Goal: Navigation & Orientation: Find specific page/section

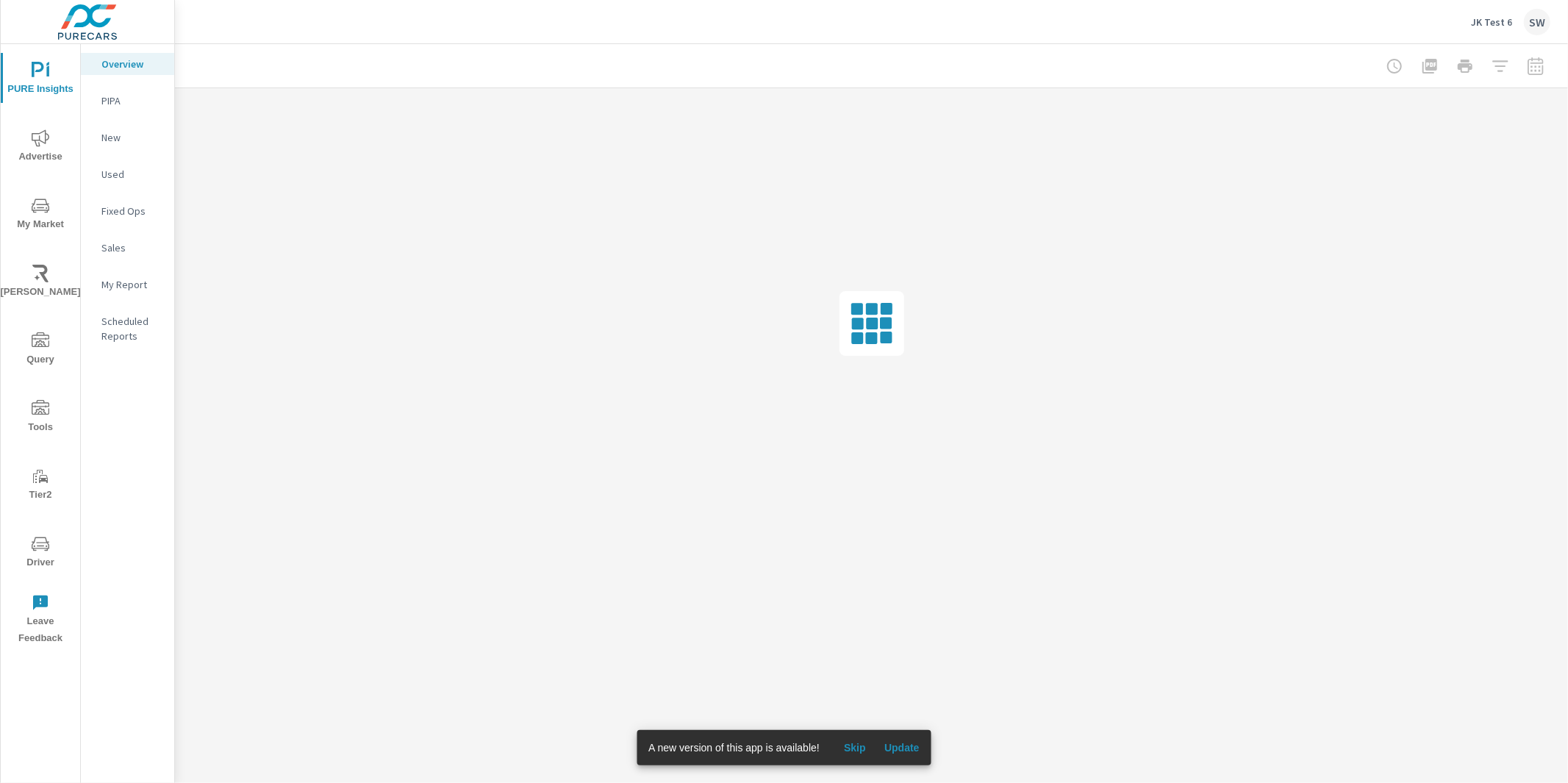
click at [1493, 20] on p "JK Test 6" at bounding box center [1491, 22] width 41 height 13
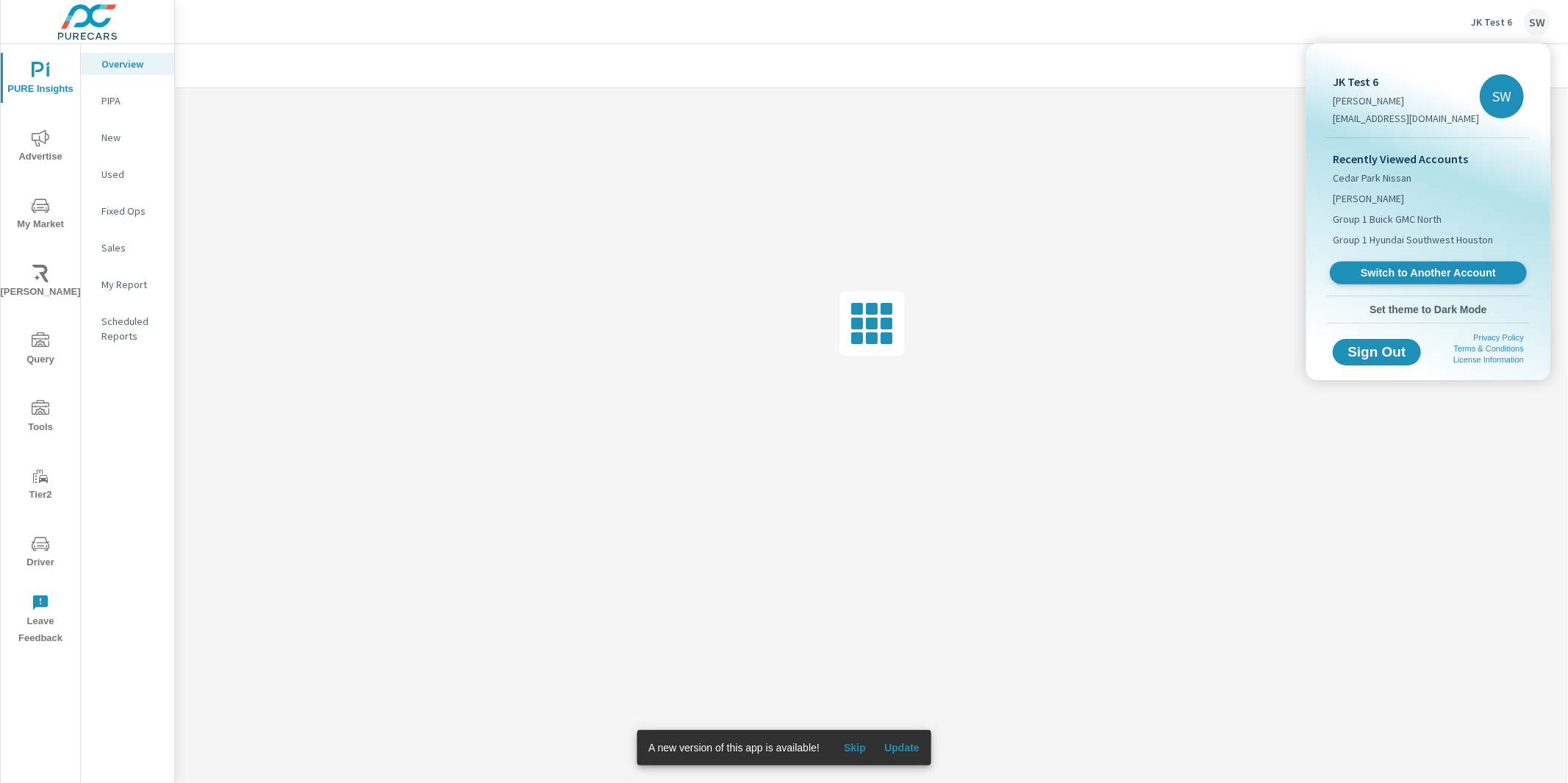
click at [1395, 274] on span "Switch to Another Account" at bounding box center [1427, 273] width 180 height 14
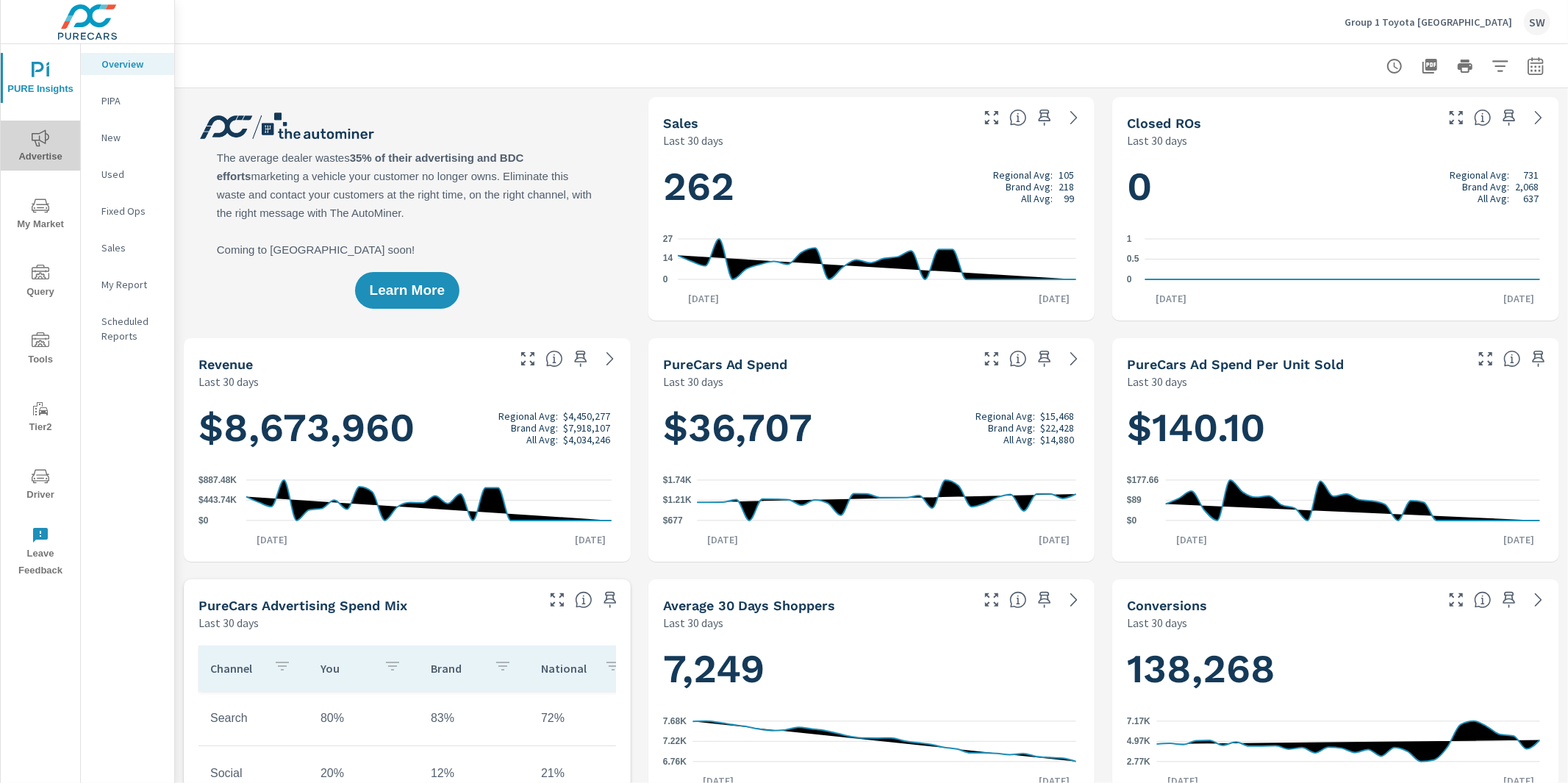
click at [30, 146] on span "Advertise" at bounding box center [40, 147] width 71 height 36
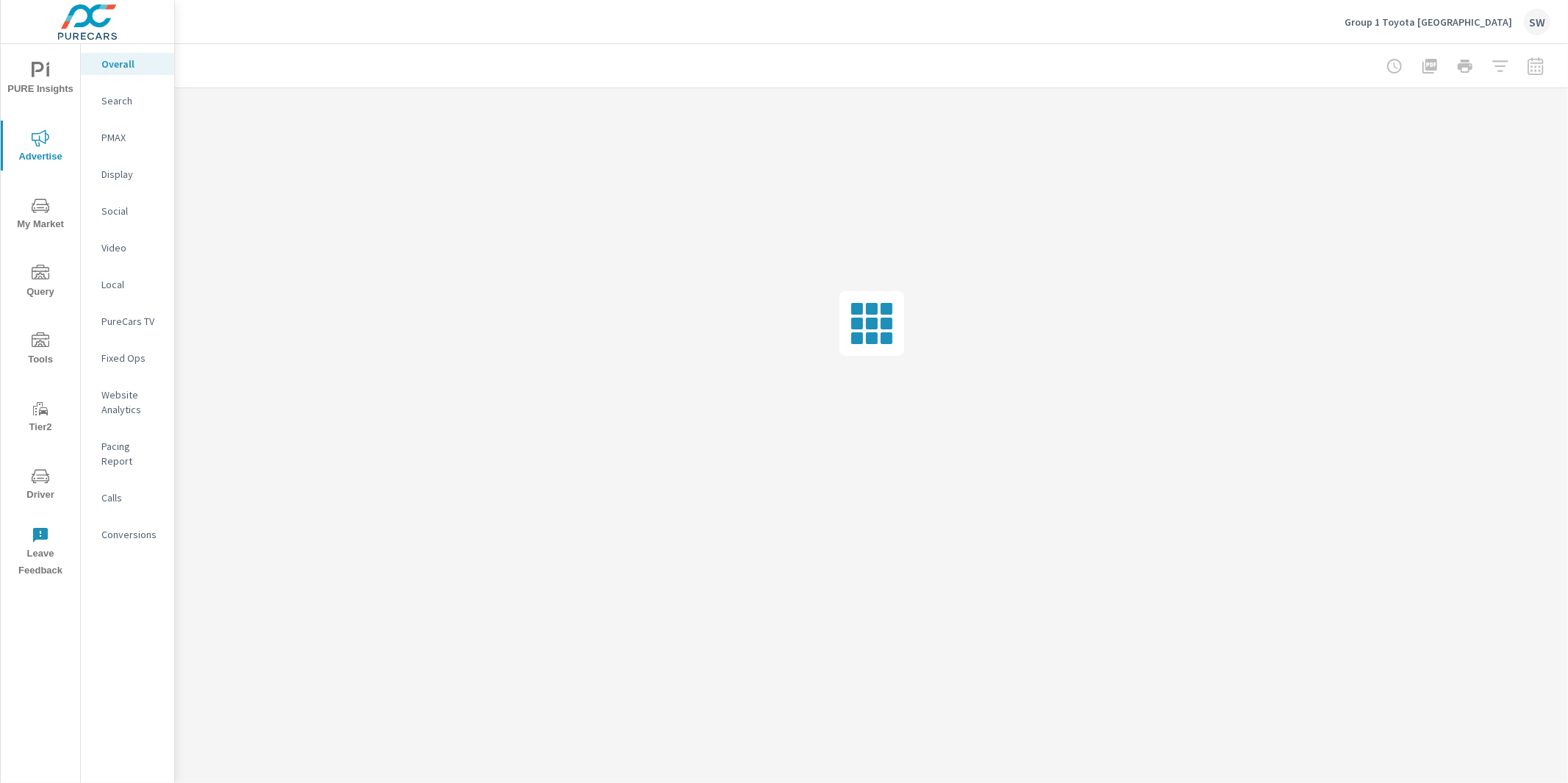
click at [40, 353] on span "Tools" at bounding box center [40, 350] width 71 height 36
click at [132, 217] on div "Feed Resolver" at bounding box center [127, 233] width 94 height 36
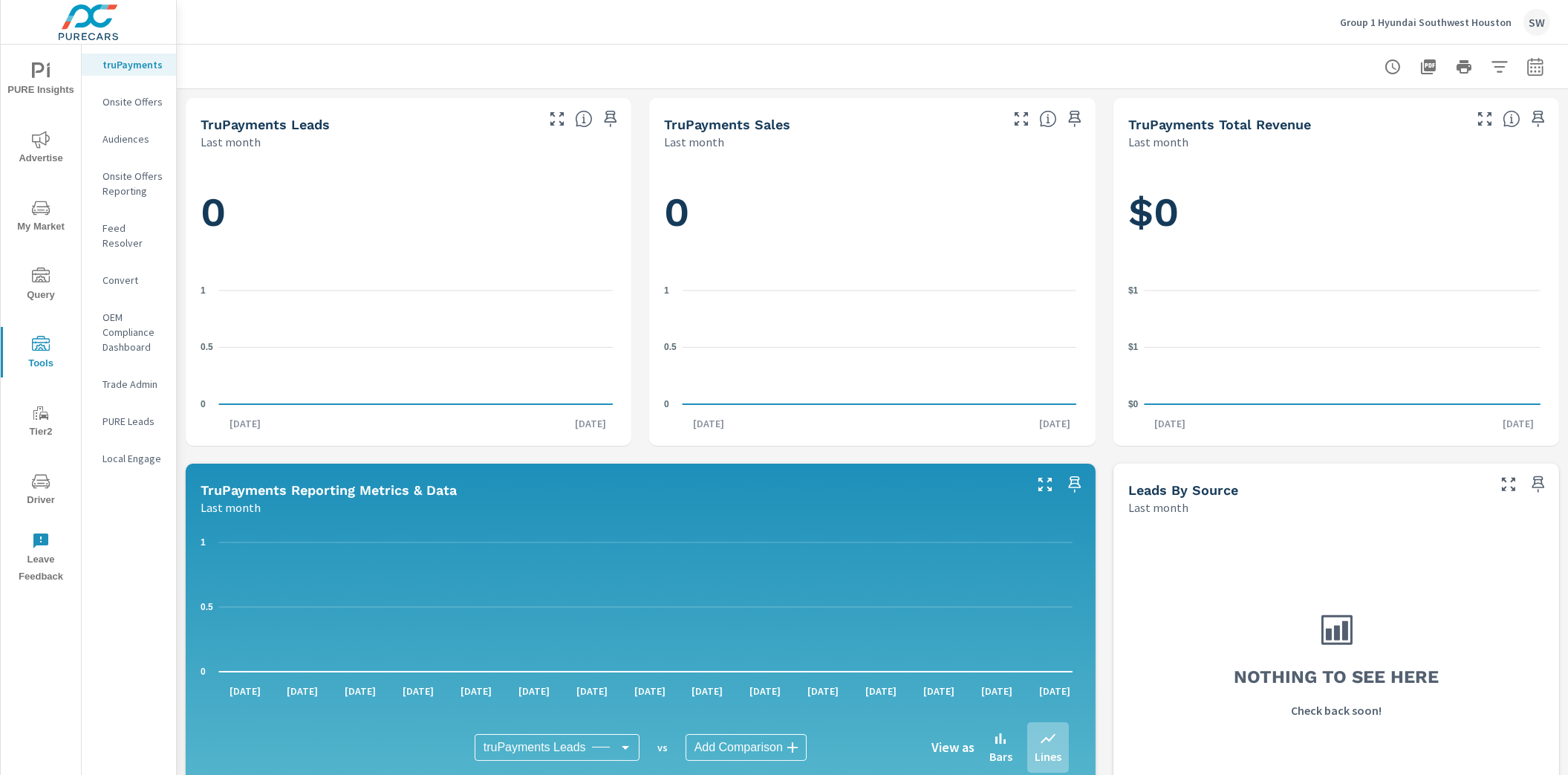
click at [148, 214] on nav "truPayments Onsite Offers Audiences Onsite Offers Reporting Feed Resolver Conve…" at bounding box center [129, 267] width 95 height 446
click at [151, 228] on p "Feed Resolver" at bounding box center [134, 235] width 62 height 30
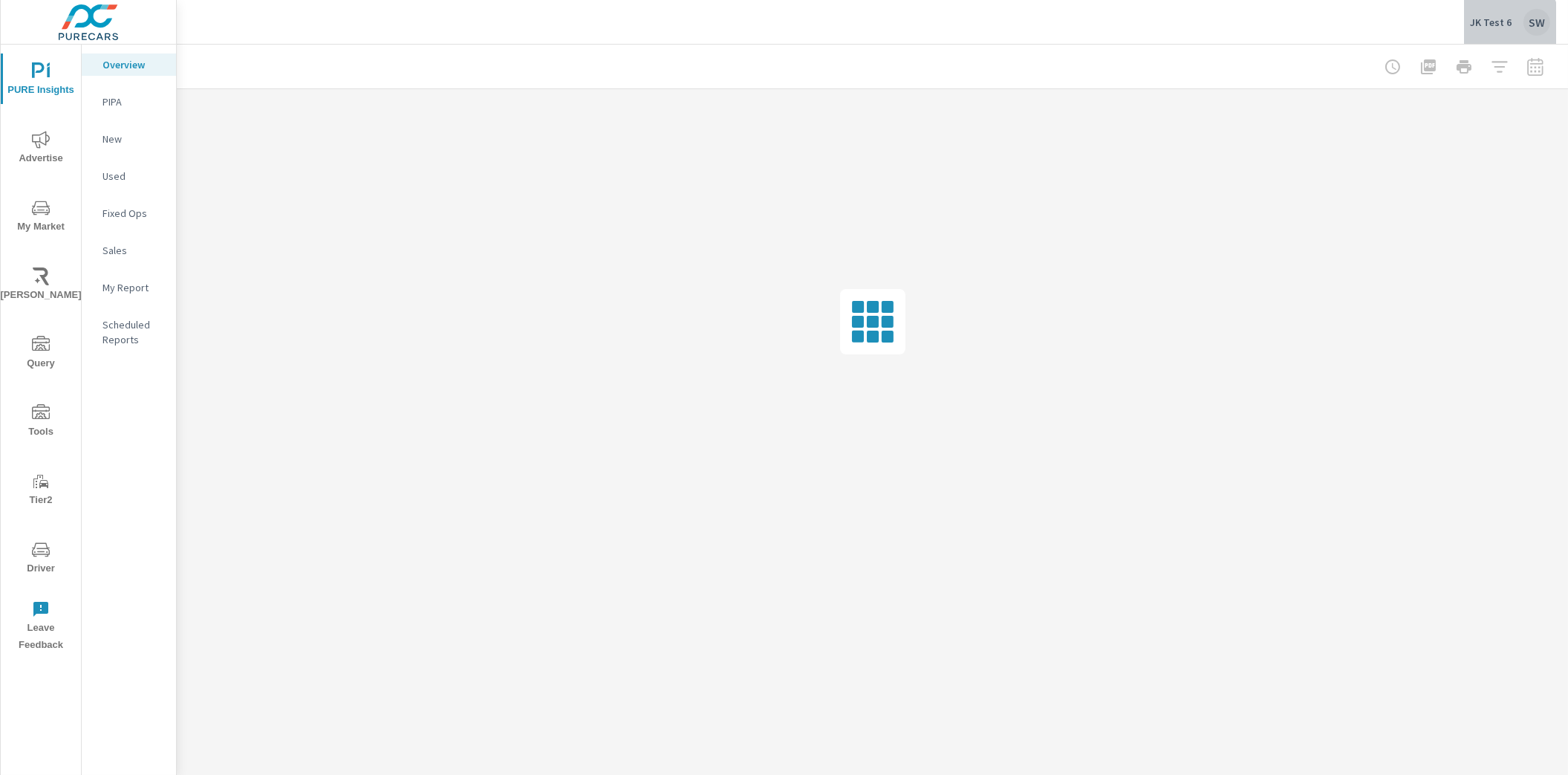
click at [1499, 24] on p "JK Test 6" at bounding box center [1491, 22] width 42 height 13
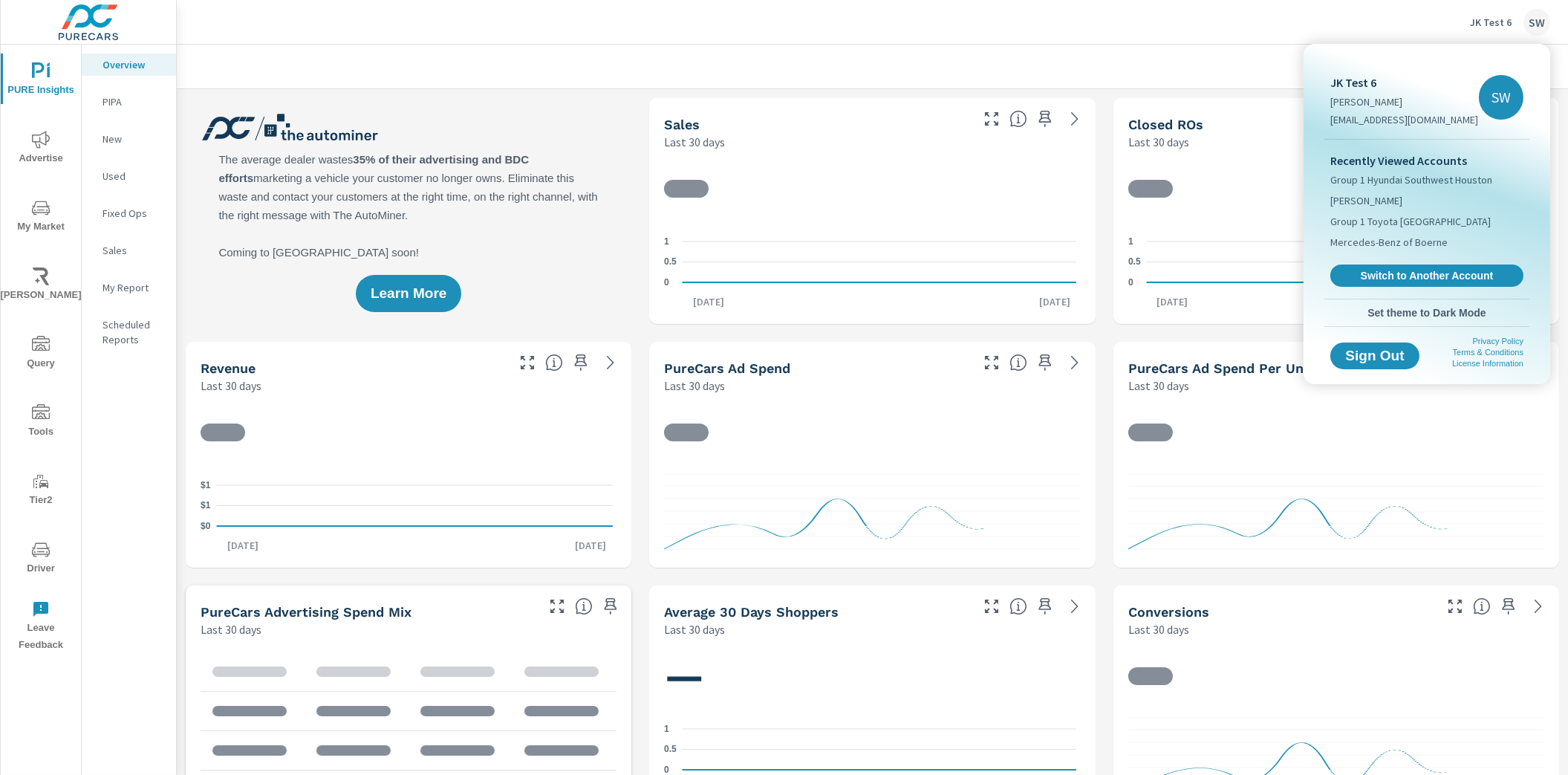
click at [1418, 288] on div "Recently Viewed Accounts Group 1 Hyundai Southwest Houston Bob Howard Toyota Gr…" at bounding box center [1427, 218] width 205 height 159
click at [1417, 280] on span "Switch to Another Account" at bounding box center [1426, 276] width 182 height 14
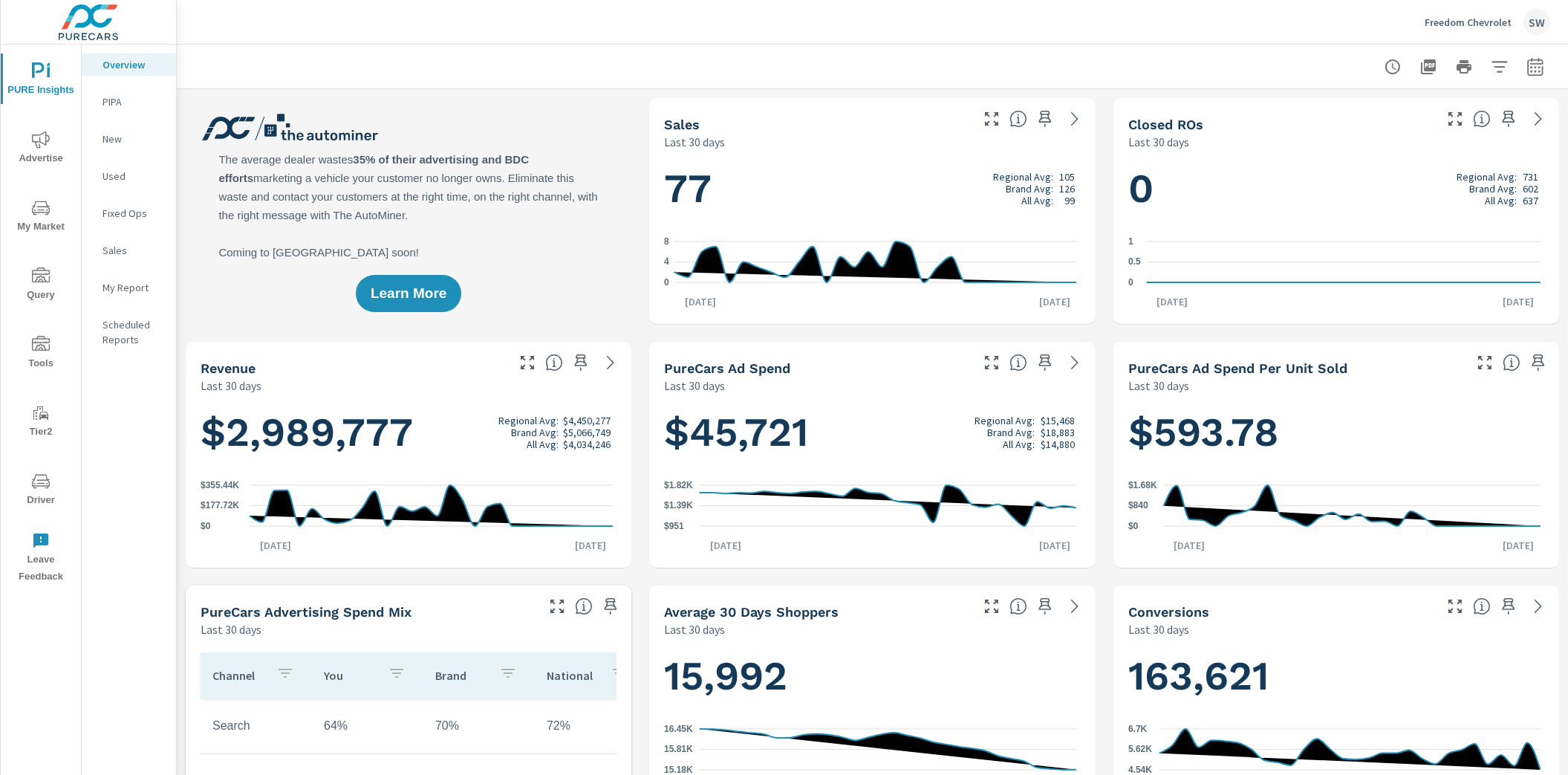
click at [39, 486] on icon "nav menu" at bounding box center [41, 481] width 18 height 14
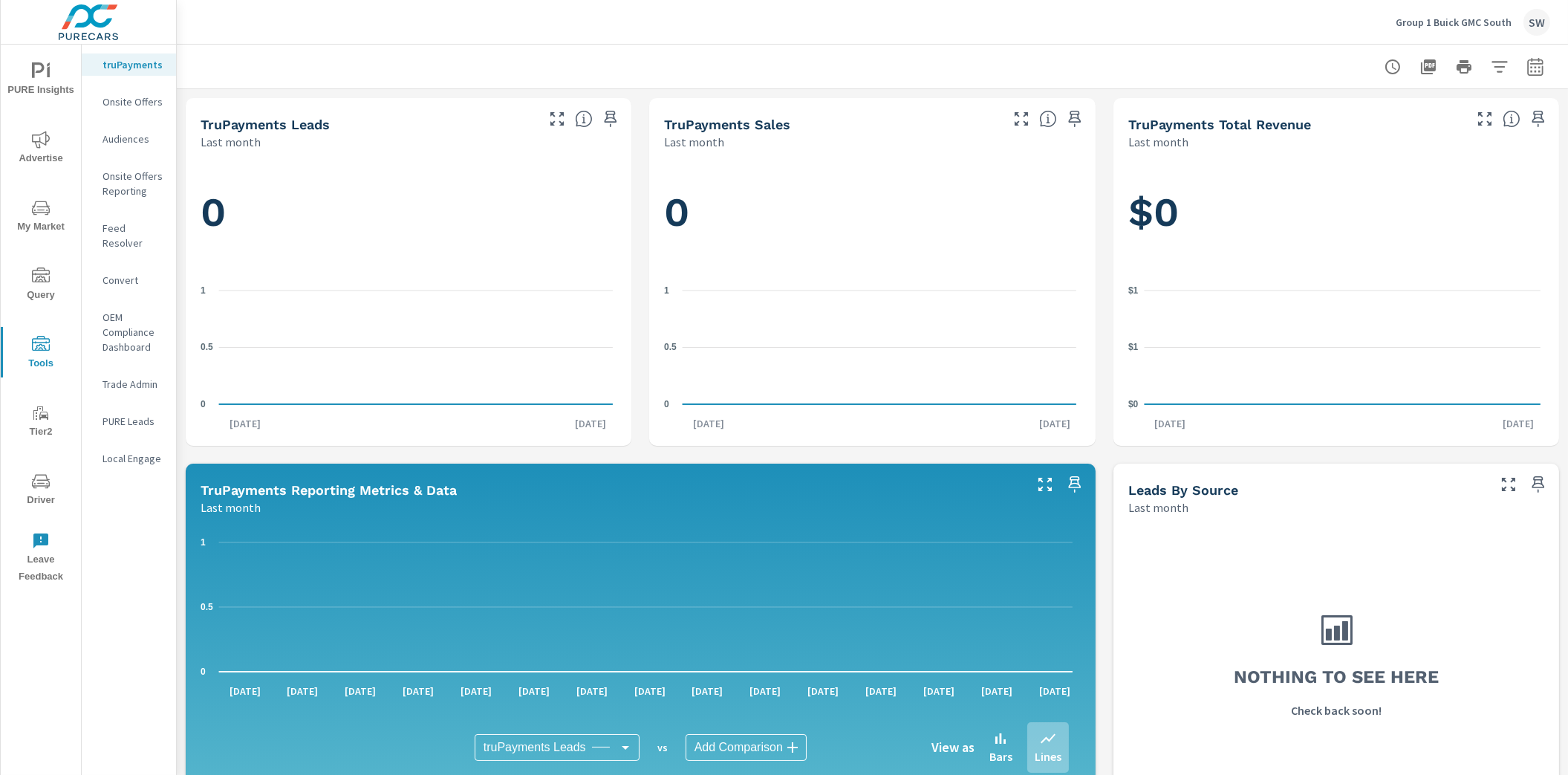
click at [37, 477] on icon "nav menu" at bounding box center [41, 482] width 18 height 18
